Goal: Check status: Check status

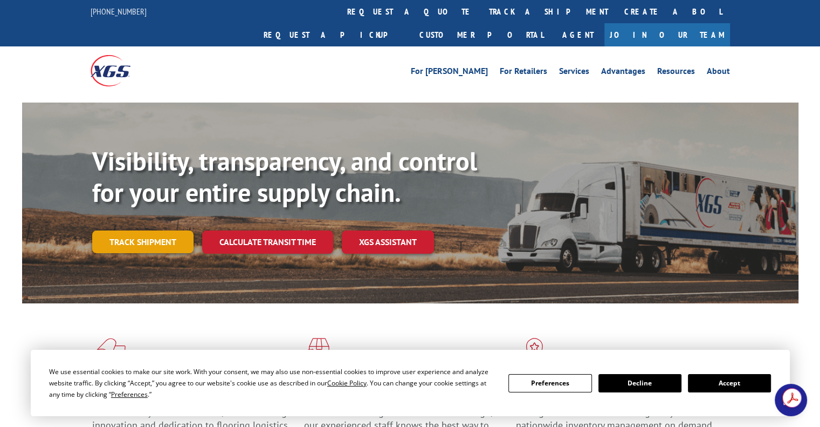
click at [148, 230] on link "Track shipment" at bounding box center [142, 241] width 101 height 23
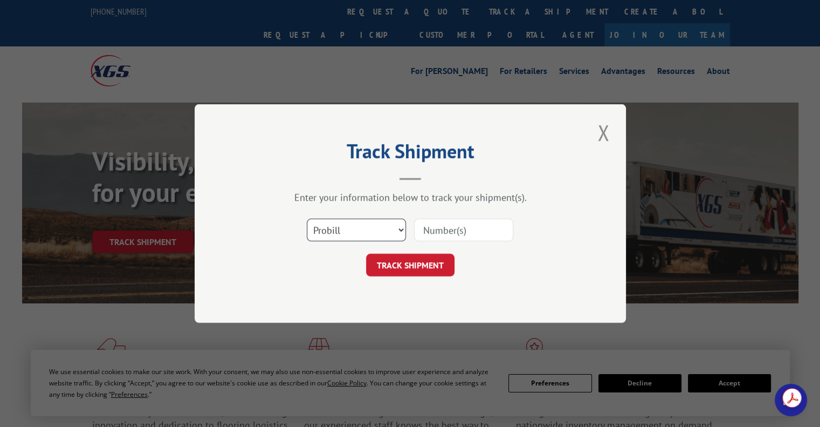
click at [341, 231] on select "Select category... Probill BOL PO" at bounding box center [356, 229] width 99 height 23
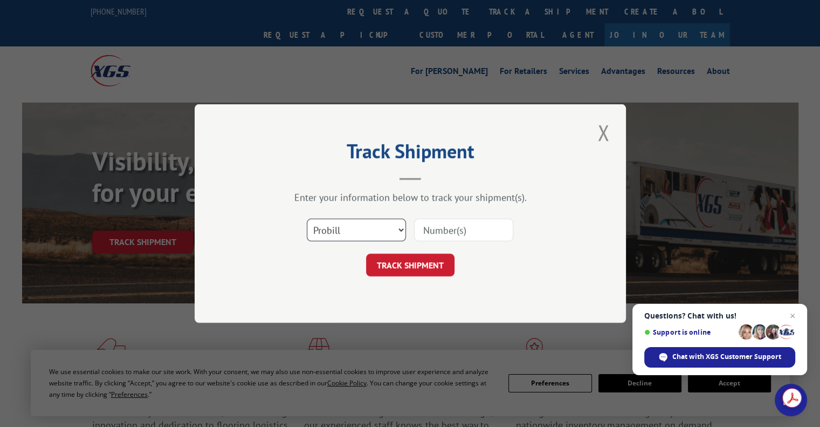
select select "bol"
click at [307, 218] on select "Select category... Probill BOL PO" at bounding box center [356, 229] width 99 height 23
click at [438, 233] on input at bounding box center [463, 229] width 99 height 23
type input "7"
type input "6463816"
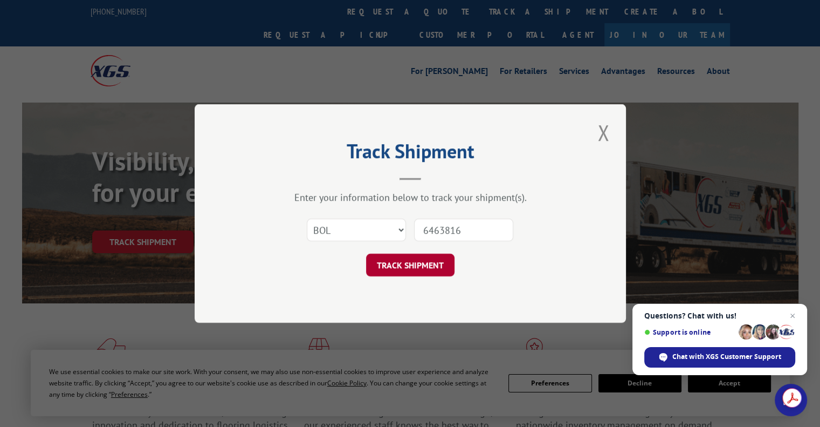
click at [418, 267] on button "TRACK SHIPMENT" at bounding box center [410, 264] width 88 height 23
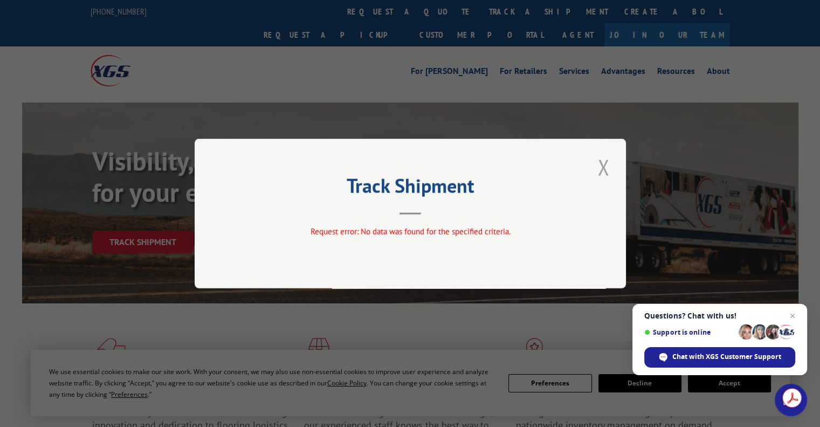
click at [607, 166] on button "Close modal" at bounding box center [603, 167] width 18 height 30
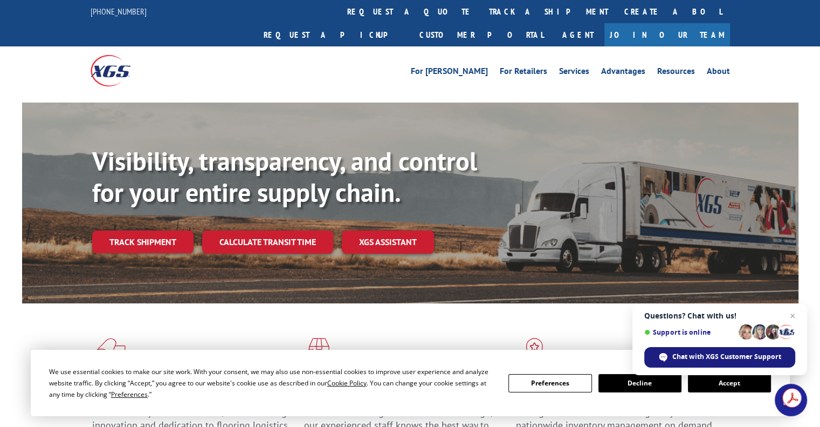
click at [696, 352] on span "Chat with XGS Customer Support" at bounding box center [726, 357] width 109 height 10
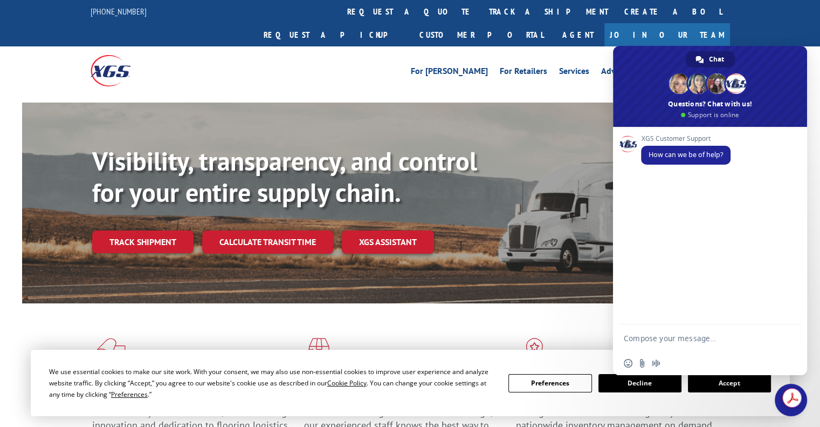
click at [642, 338] on textarea "Compose your message..." at bounding box center [699, 337] width 151 height 27
type textarea "hi i am looking for an order from [PERSON_NAME] carpet order number 643816"
click at [788, 328] on span "Send" at bounding box center [789, 328] width 8 height 8
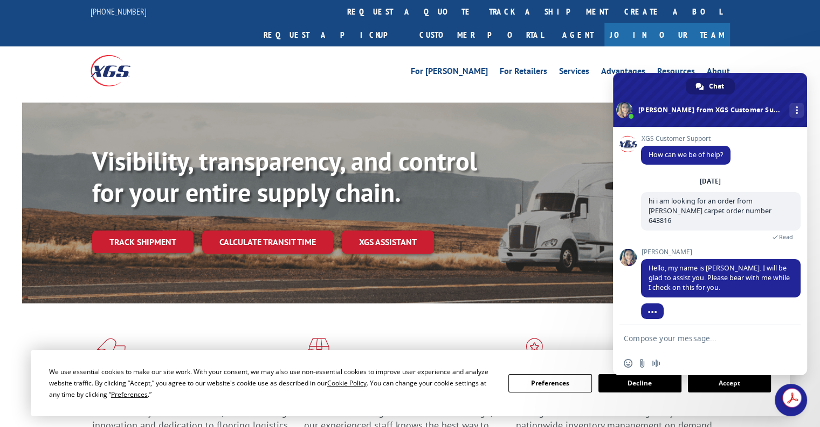
scroll to position [20, 0]
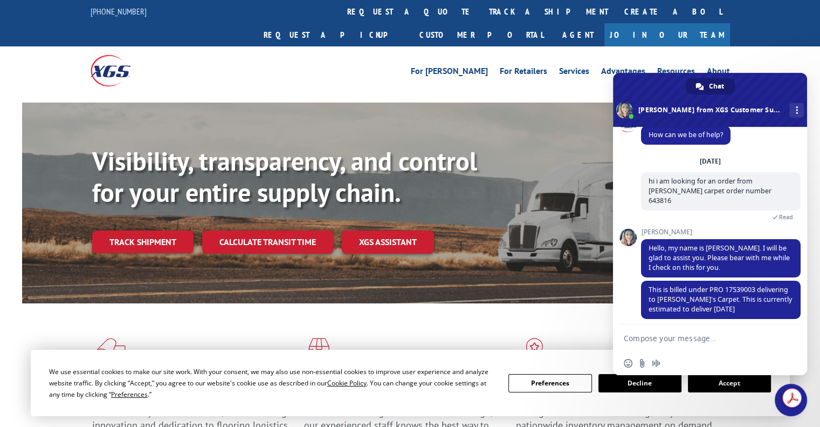
click at [669, 332] on textarea "Compose your message..." at bounding box center [699, 337] width 151 height 27
type textarea "thank you"
click at [788, 338] on span "Send" at bounding box center [789, 338] width 8 height 8
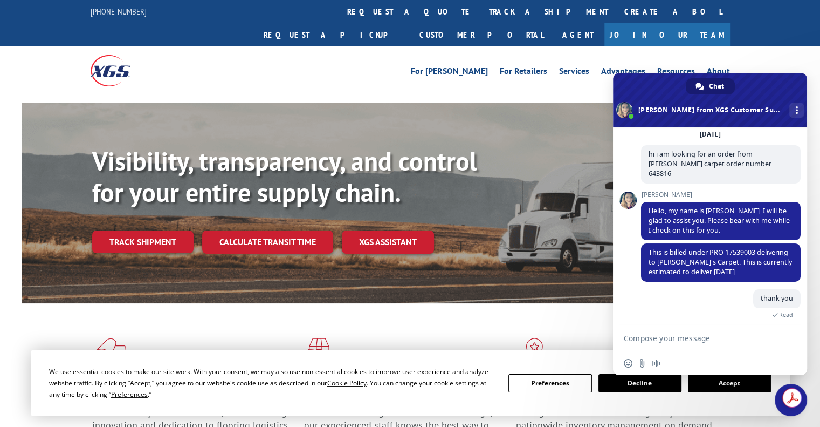
scroll to position [95, 0]
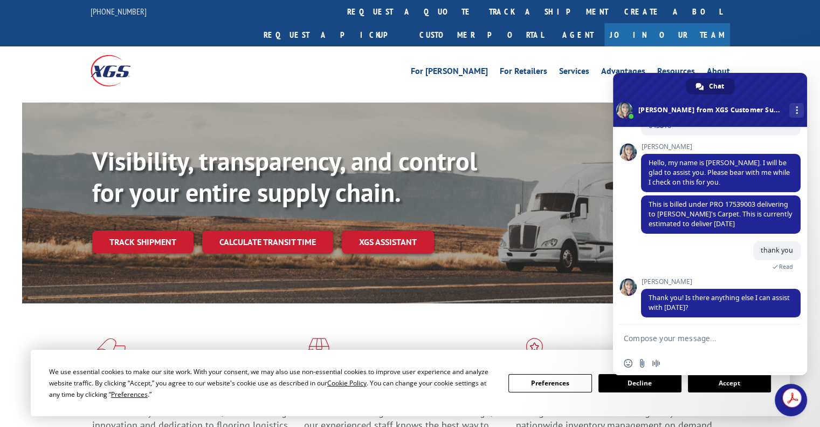
click at [633, 337] on textarea "Compose your message..." at bounding box center [699, 337] width 151 height 27
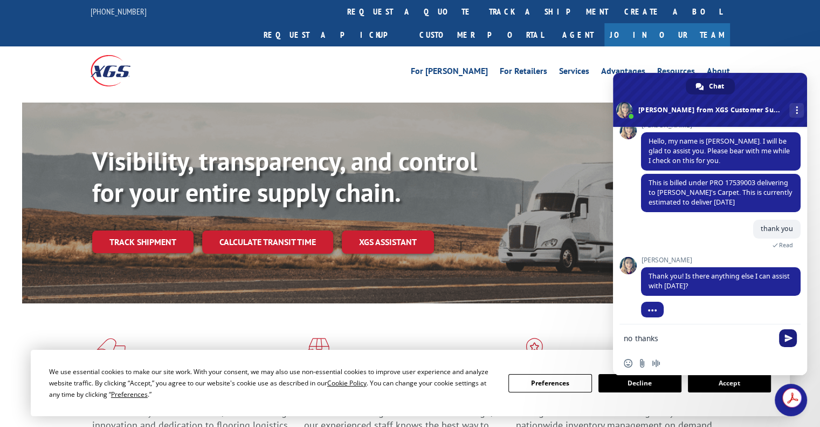
type textarea "no thanks"
click at [793, 338] on span "Send" at bounding box center [788, 338] width 18 height 18
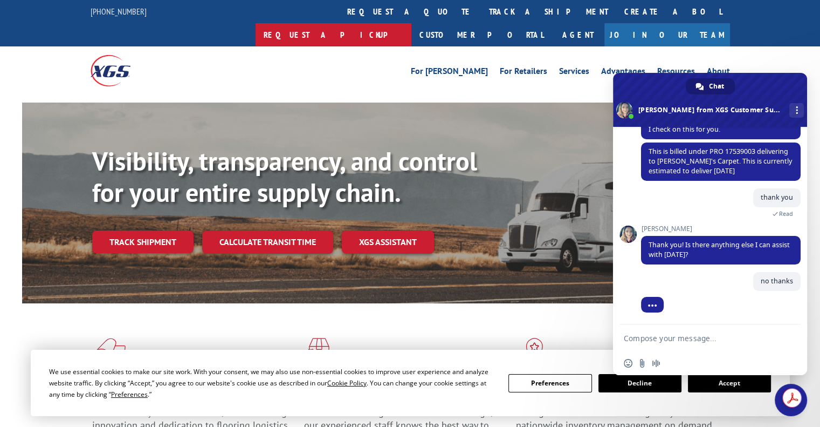
scroll to position [143, 0]
